Goal: Obtain resource: Download file/media

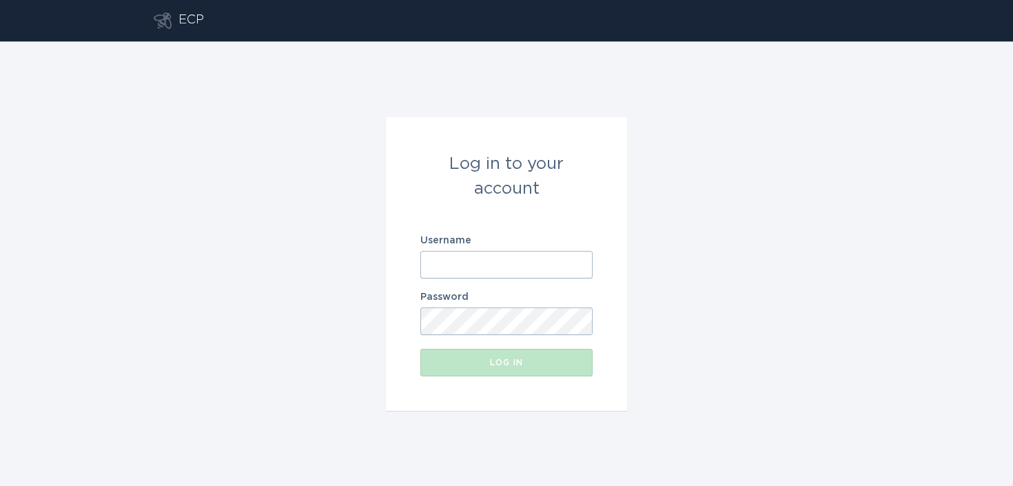
paste input "[EMAIL_ADDRESS][DOMAIN_NAME]"
click at [425, 253] on input "[EMAIL_ADDRESS][DOMAIN_NAME]" at bounding box center [506, 265] width 172 height 28
type input "[EMAIL_ADDRESS][DOMAIN_NAME]"
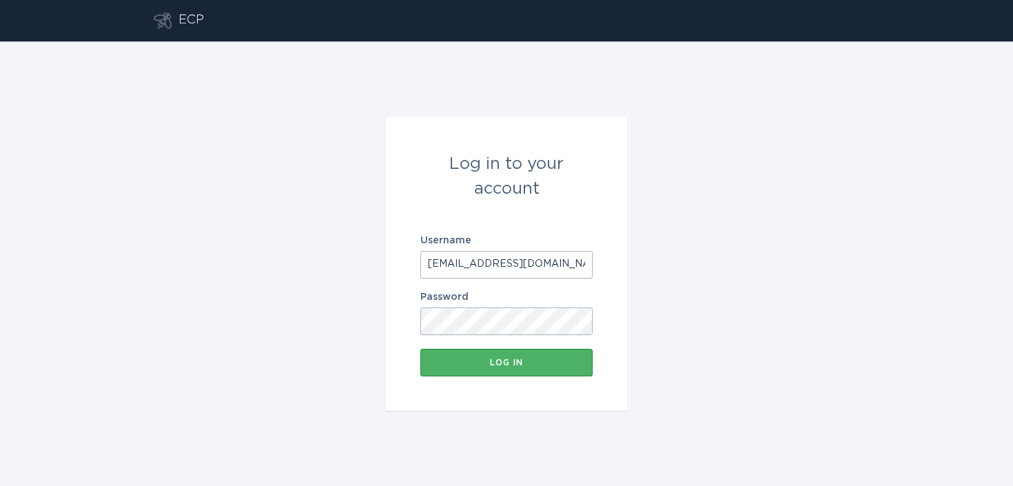
click at [462, 360] on div "Log in" at bounding box center [506, 362] width 159 height 8
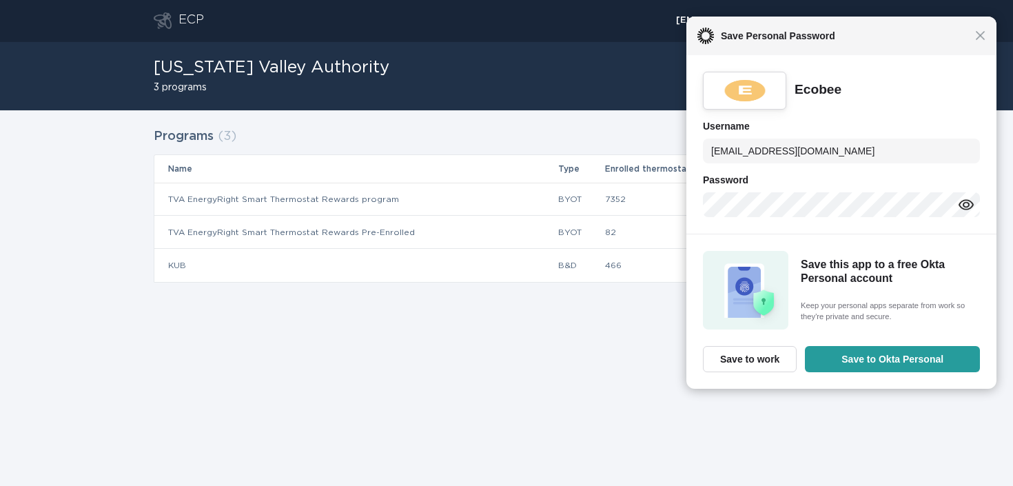
click at [981, 41] on div "Close Save Personal Password" at bounding box center [841, 36] width 310 height 39
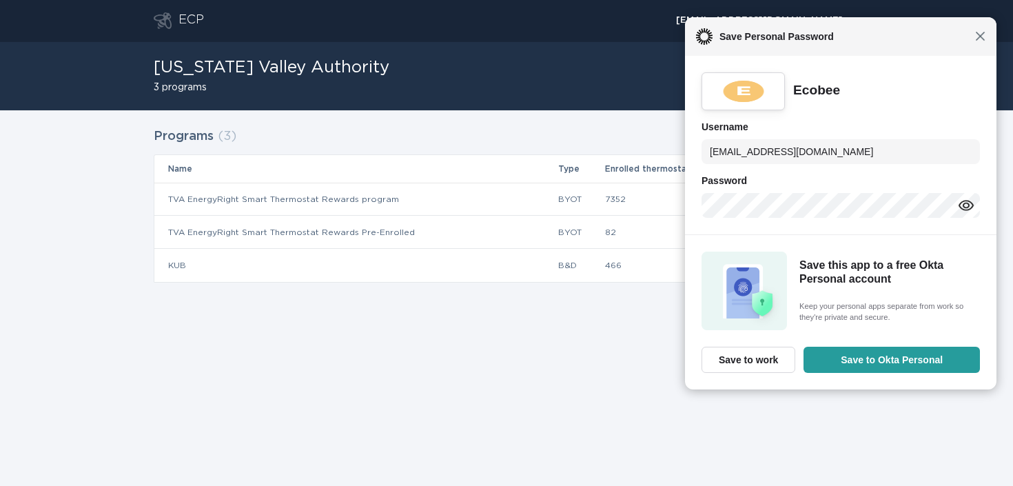
click at [981, 32] on span "Close" at bounding box center [980, 36] width 10 height 10
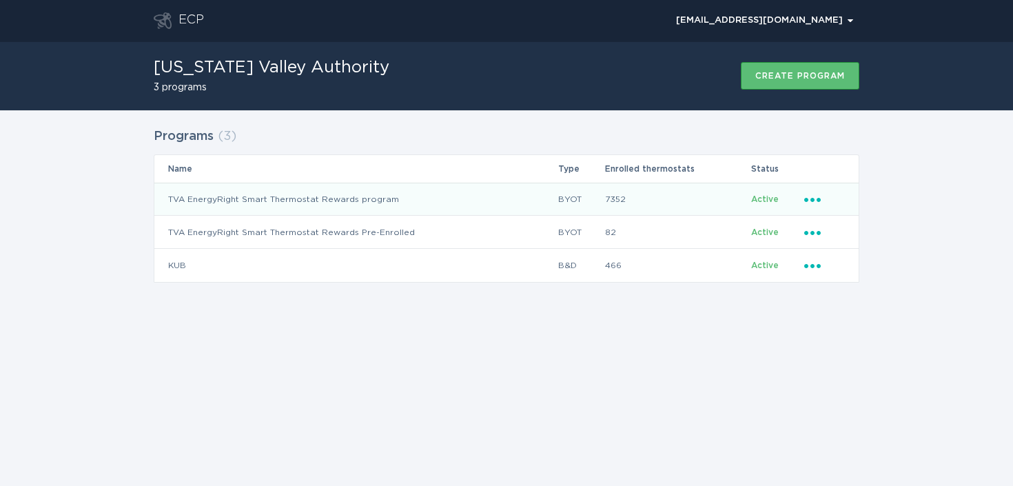
click at [811, 198] on icon "Popover menu" at bounding box center [812, 200] width 17 height 4
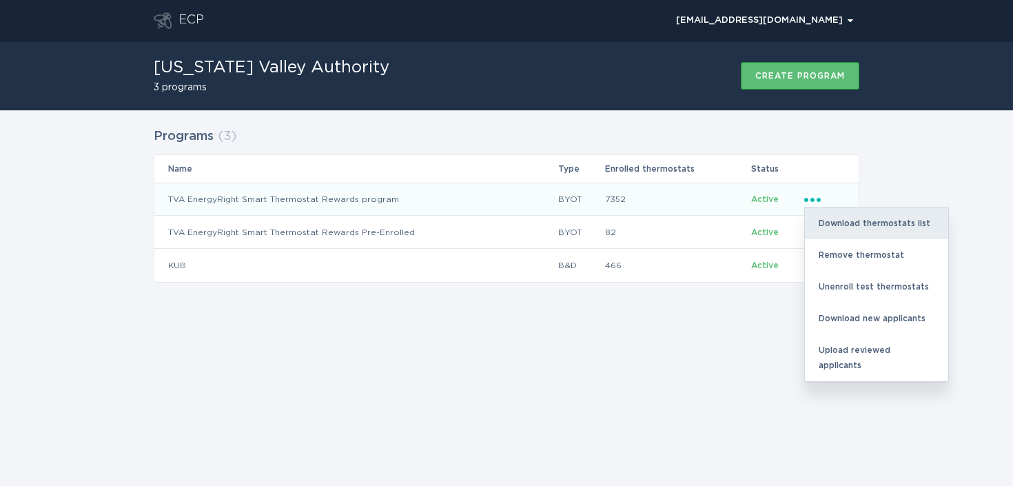
click at [842, 225] on div "Download thermostats list" at bounding box center [876, 223] width 143 height 32
click at [888, 227] on div "Download thermostats list" at bounding box center [876, 223] width 143 height 32
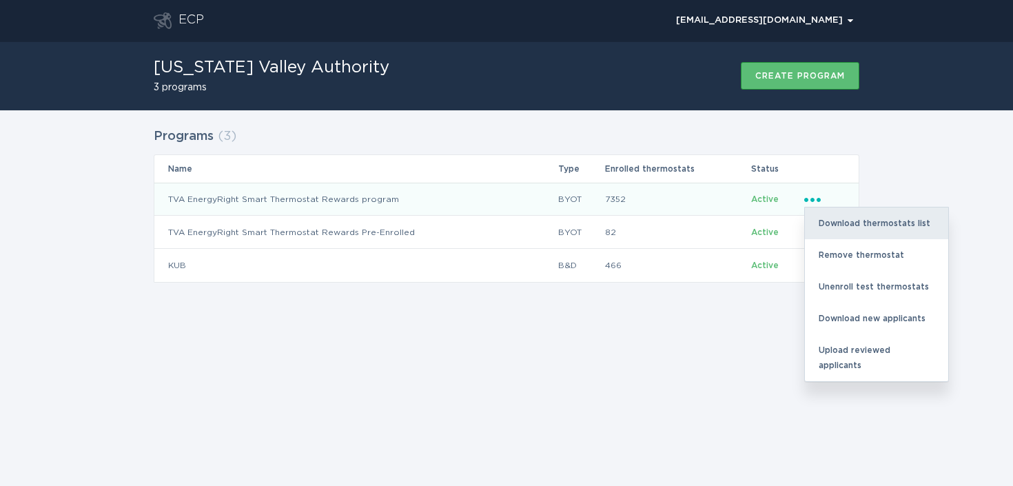
click at [947, 219] on div "Download thermostats list" at bounding box center [876, 223] width 143 height 32
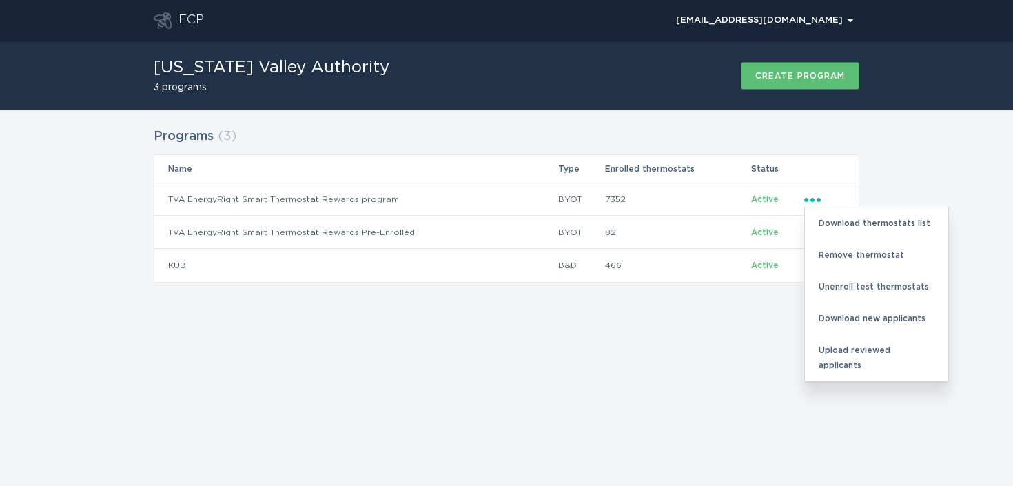
click at [956, 152] on div "Programs ( 3 ) Name Type Enrolled thermostats Status TVA EnergyRight Smart Ther…" at bounding box center [506, 213] width 1013 height 207
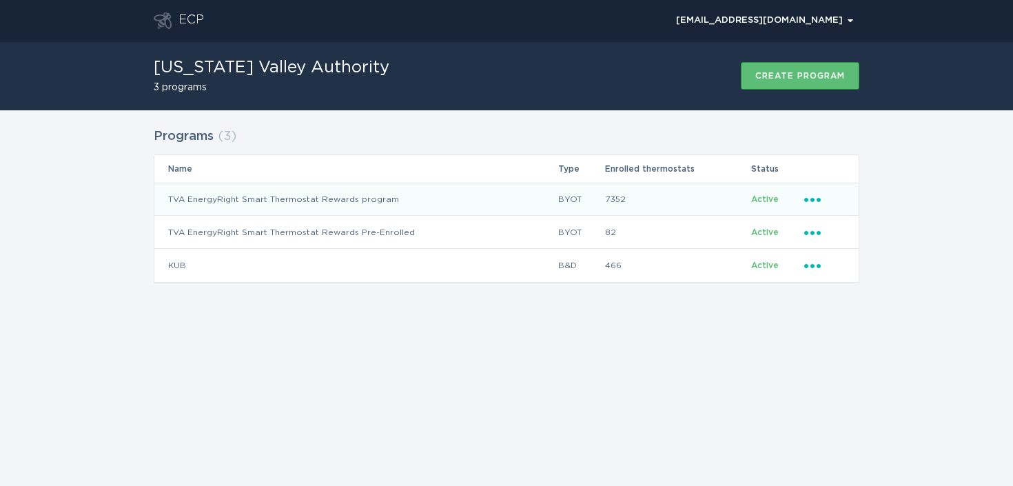
click at [831, 194] on div "Ellipsis" at bounding box center [824, 199] width 41 height 15
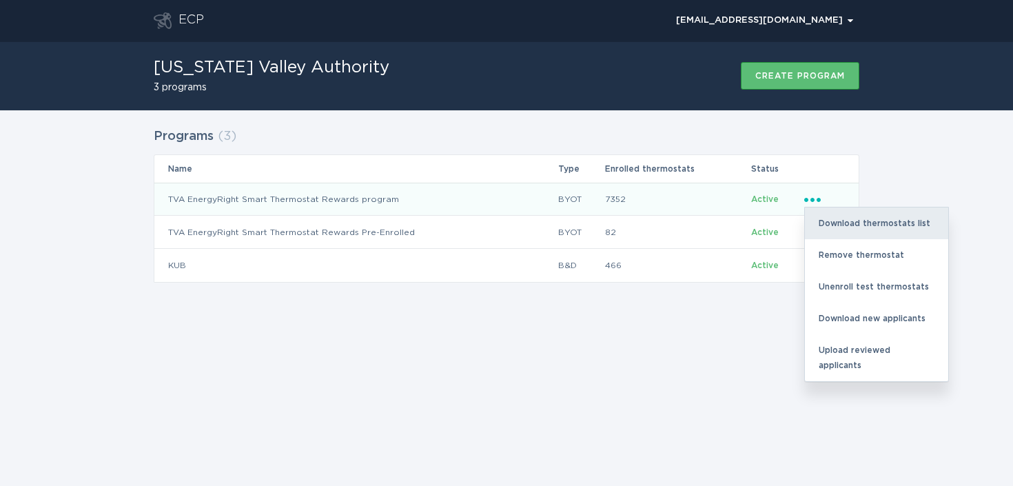
click at [856, 223] on div "Download thermostats list" at bounding box center [876, 223] width 143 height 32
